Goal: Task Accomplishment & Management: Use online tool/utility

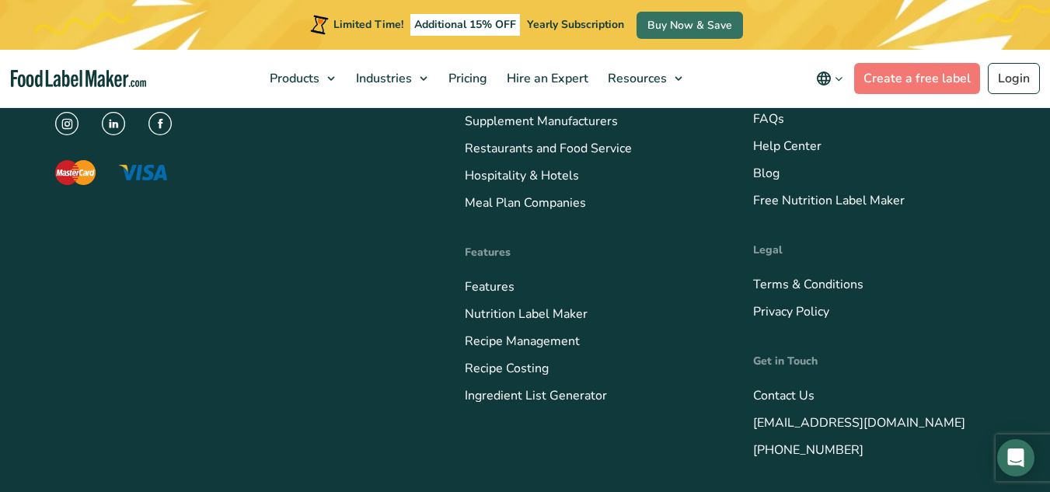
scroll to position [9880, 0]
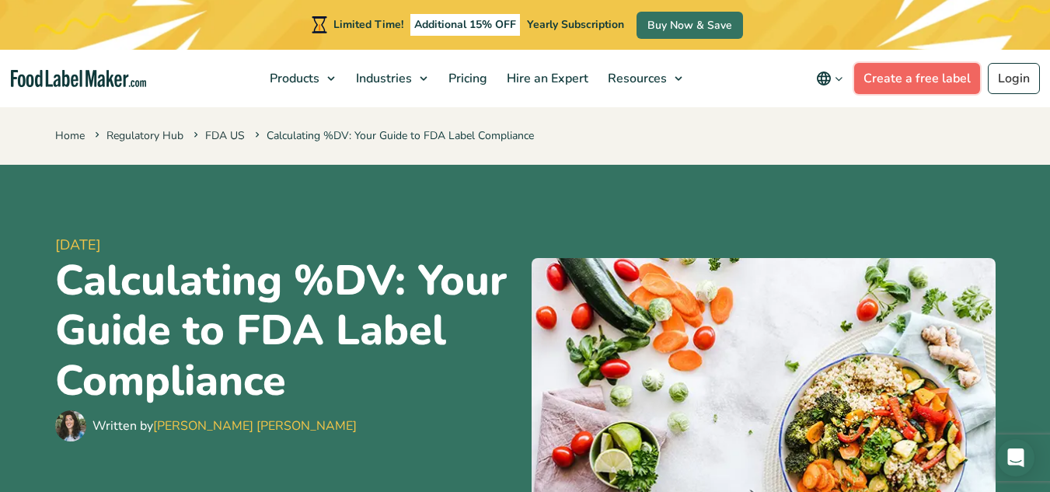
click at [913, 77] on link "Create a free label" at bounding box center [917, 78] width 126 height 31
